Goal: Check status

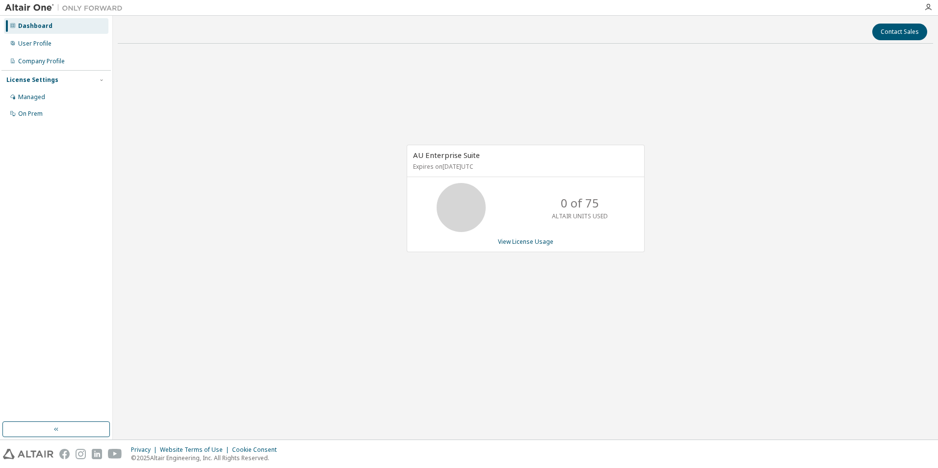
click at [720, 155] on div "AU Enterprise Suite Expires on [DATE] UTC 0 of 75 ALTAIR UNITS USED View Licens…" at bounding box center [526, 204] width 816 height 304
